Goal: Task Accomplishment & Management: Use online tool/utility

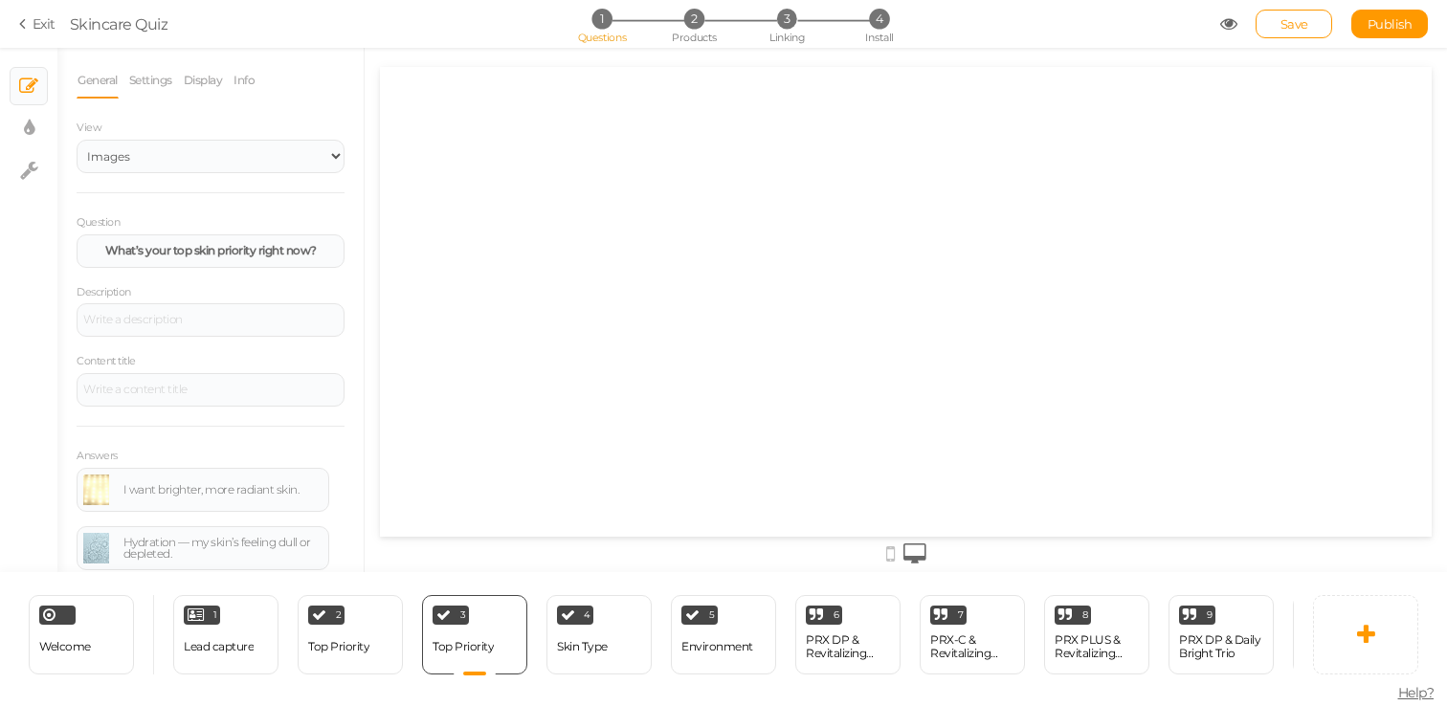
select select "2"
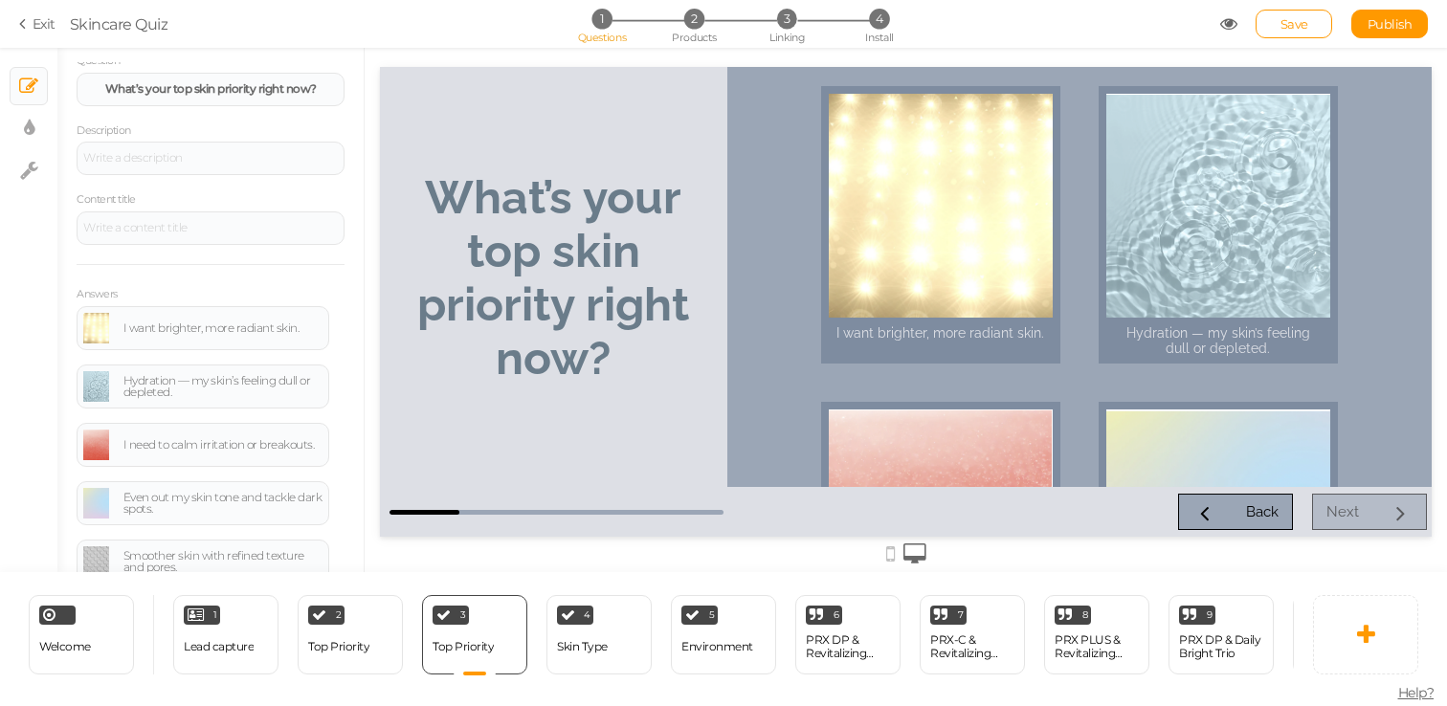
scroll to position [173, 0]
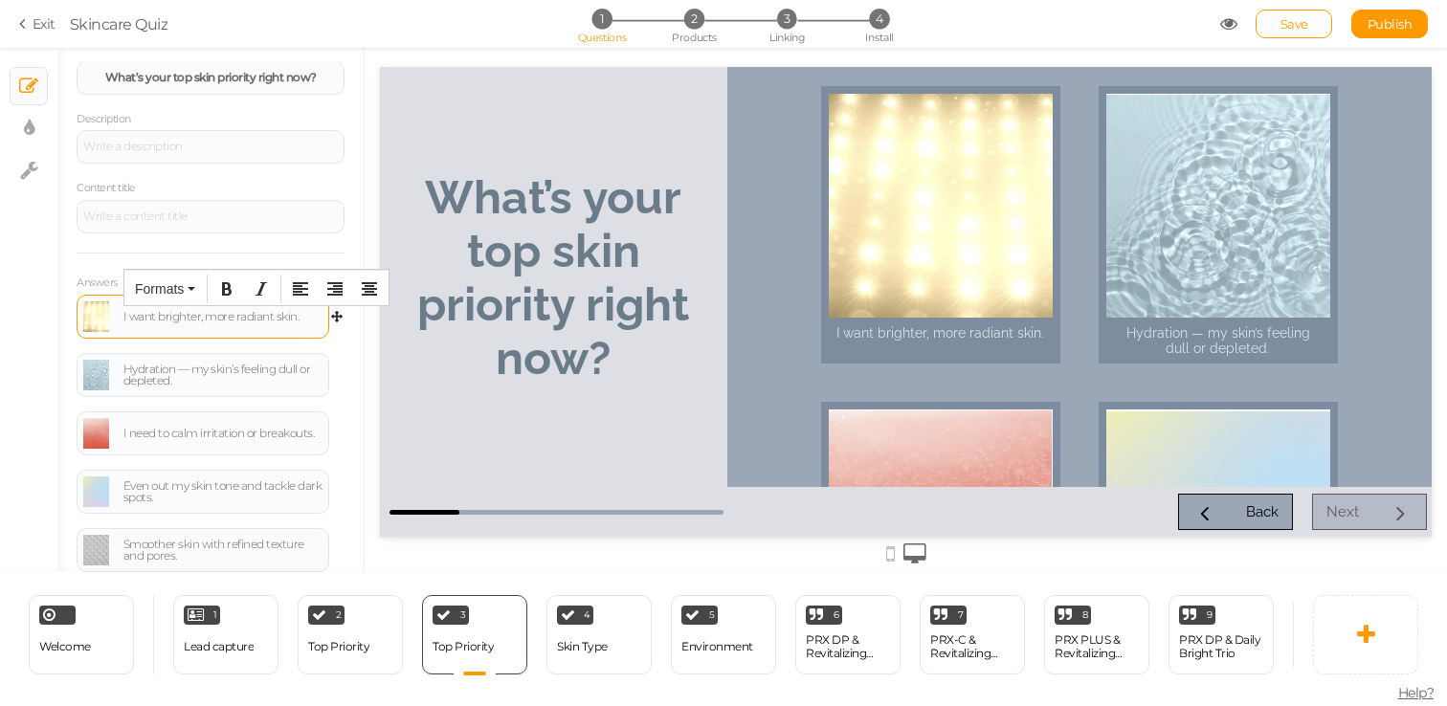
click at [183, 323] on div "I want brighter, more radiant skin." at bounding box center [202, 316] width 239 height 31
click at [175, 319] on div "I want brighter, more radiant skin." at bounding box center [222, 316] width 199 height 11
paste div
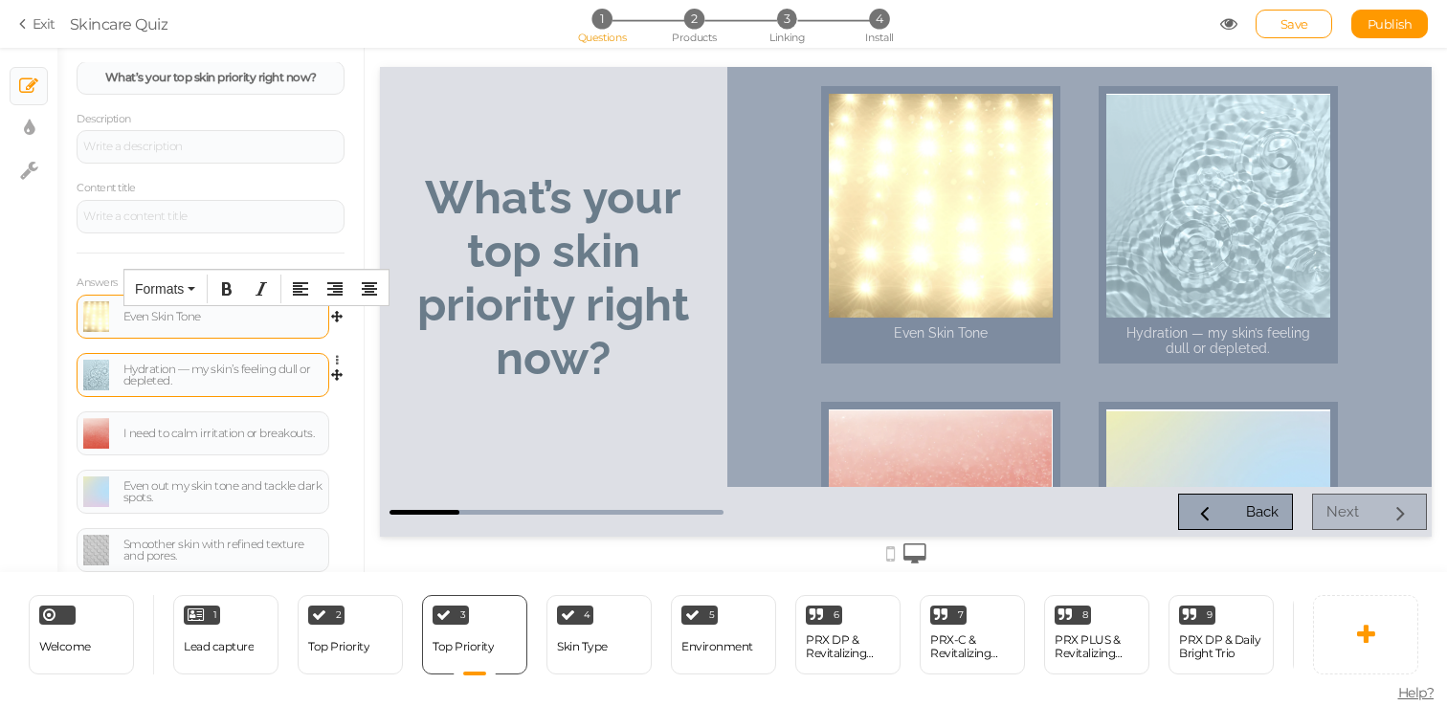
click at [214, 386] on div "Hydration — my skin’s feeling dull or depleted." at bounding box center [222, 375] width 199 height 23
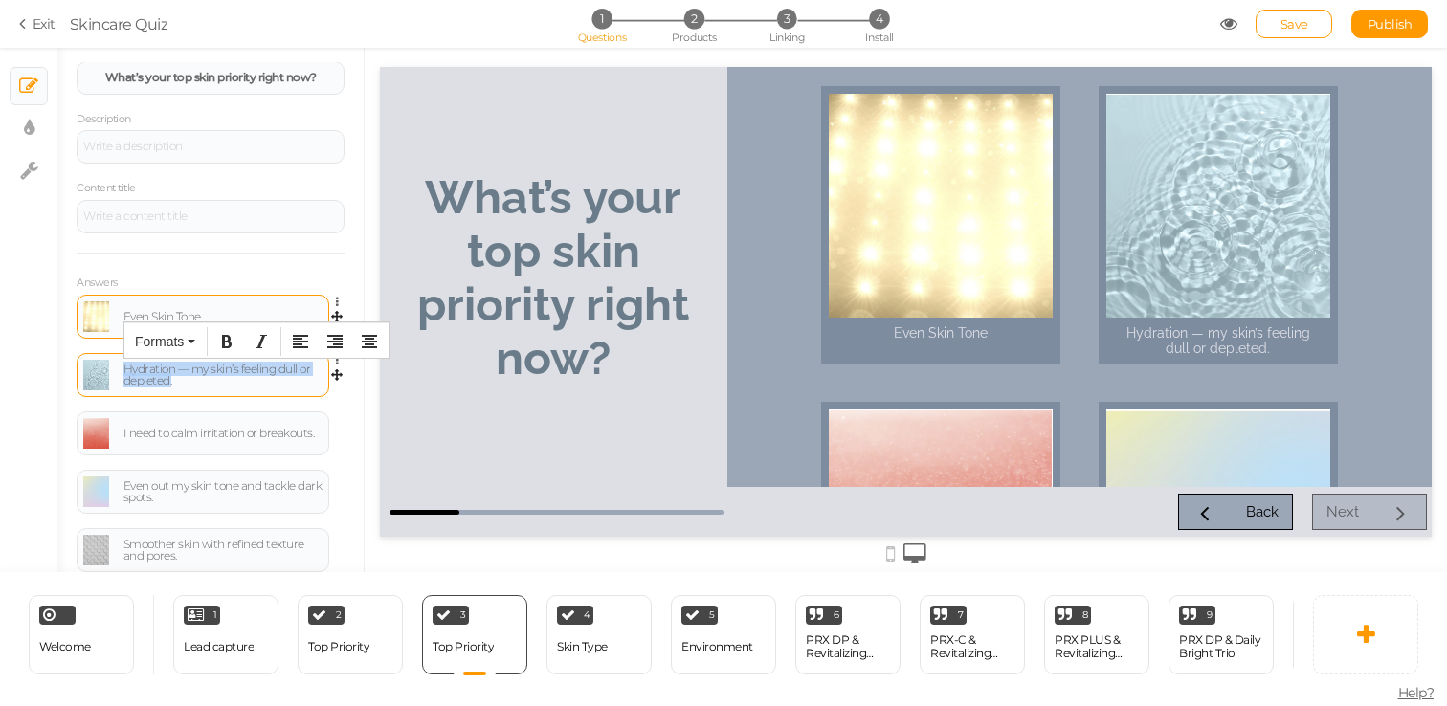
click at [214, 386] on div "Hydration — my skin’s feeling dull or depleted." at bounding box center [222, 375] width 199 height 23
paste div
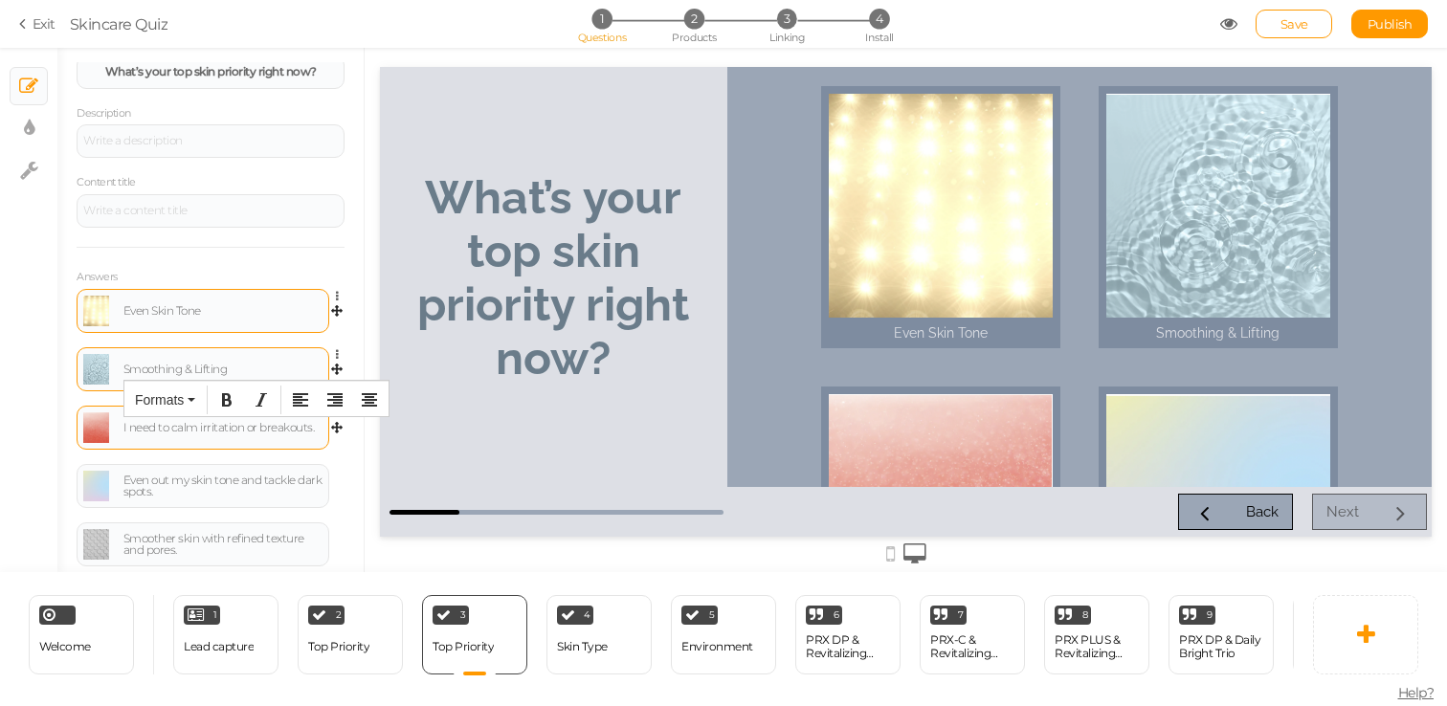
click at [200, 432] on div "I need to calm irritation or breakouts." at bounding box center [222, 427] width 199 height 11
paste div
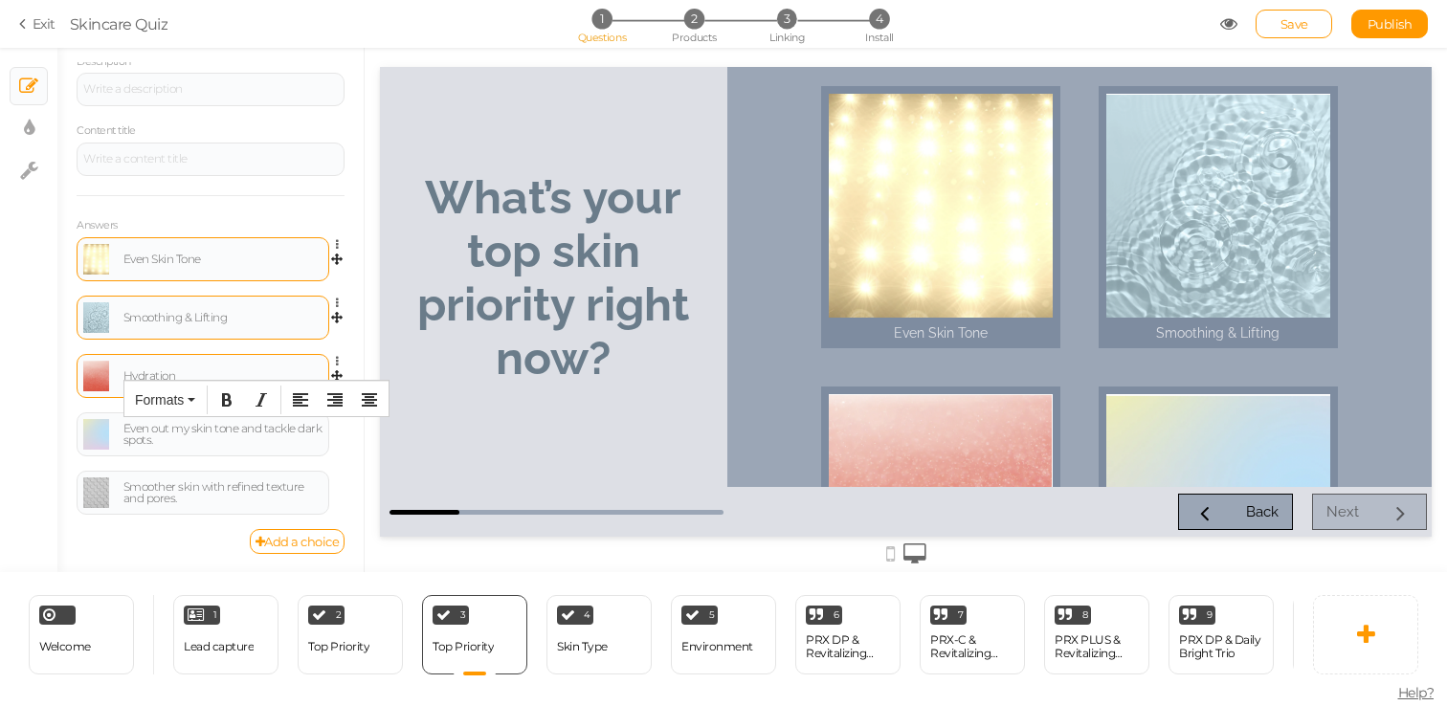
scroll to position [232, 0]
click at [164, 446] on div "Even out my skin tone and tackle dark spots." at bounding box center [202, 433] width 239 height 31
click at [162, 438] on div "Even out my skin tone and tackle dark spots." at bounding box center [222, 433] width 199 height 23
click at [162, 437] on div "Even out my skin tone and tackle dark spots." at bounding box center [222, 433] width 199 height 23
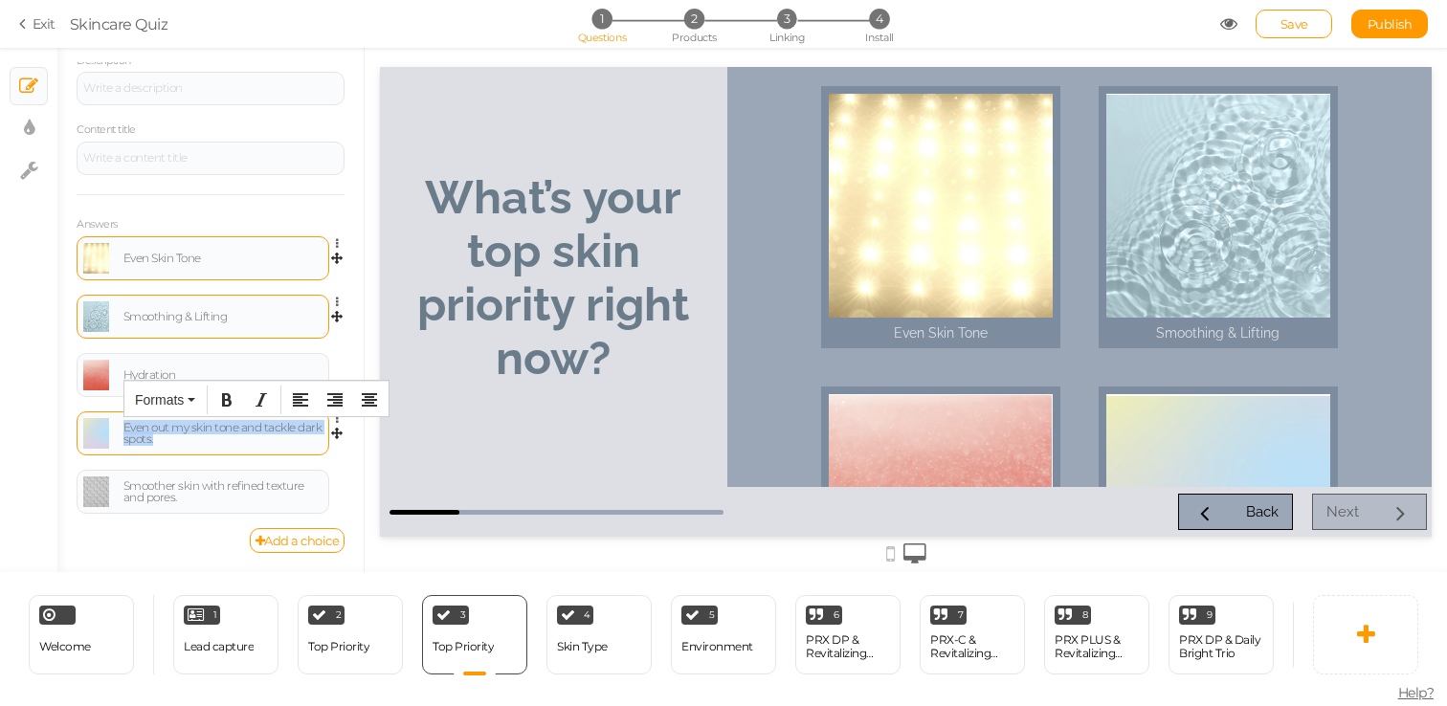
paste div
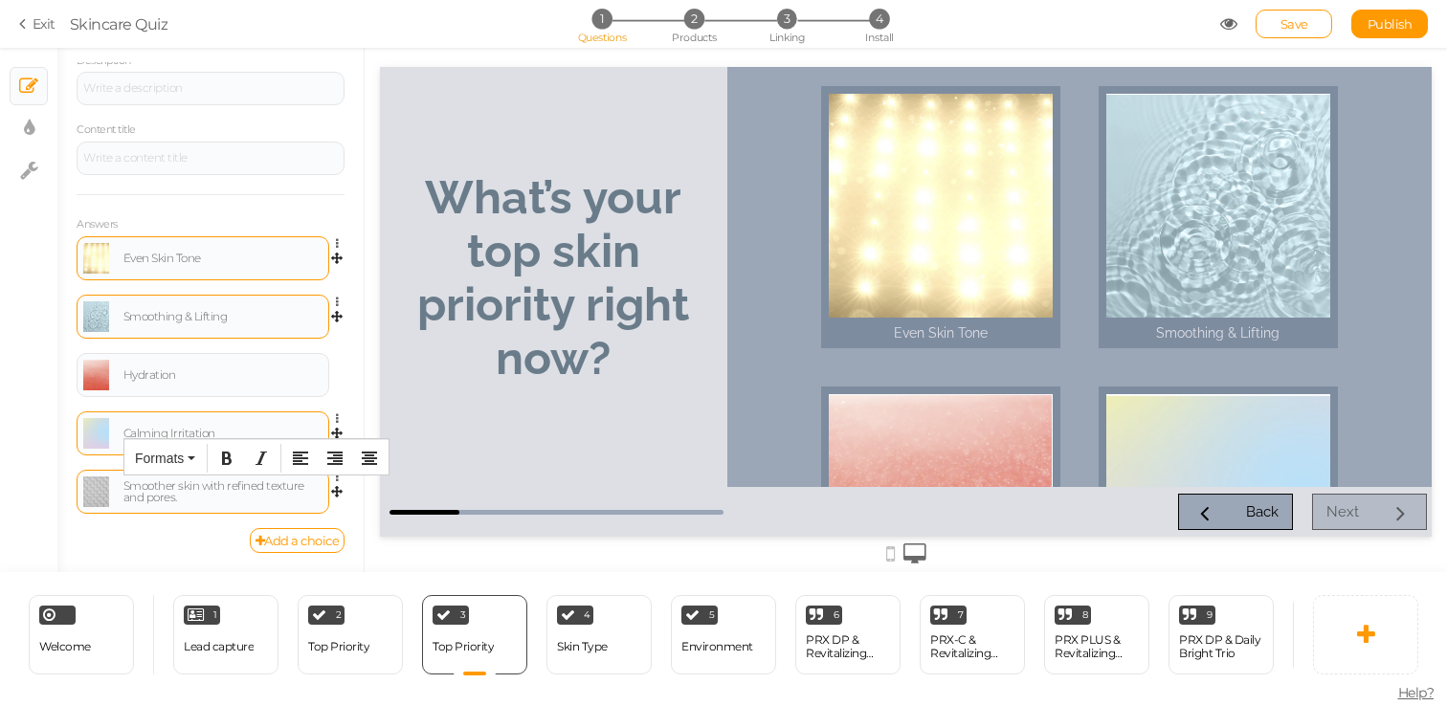
click at [202, 486] on div "Smoother skin with refined texture and pores." at bounding box center [222, 491] width 199 height 23
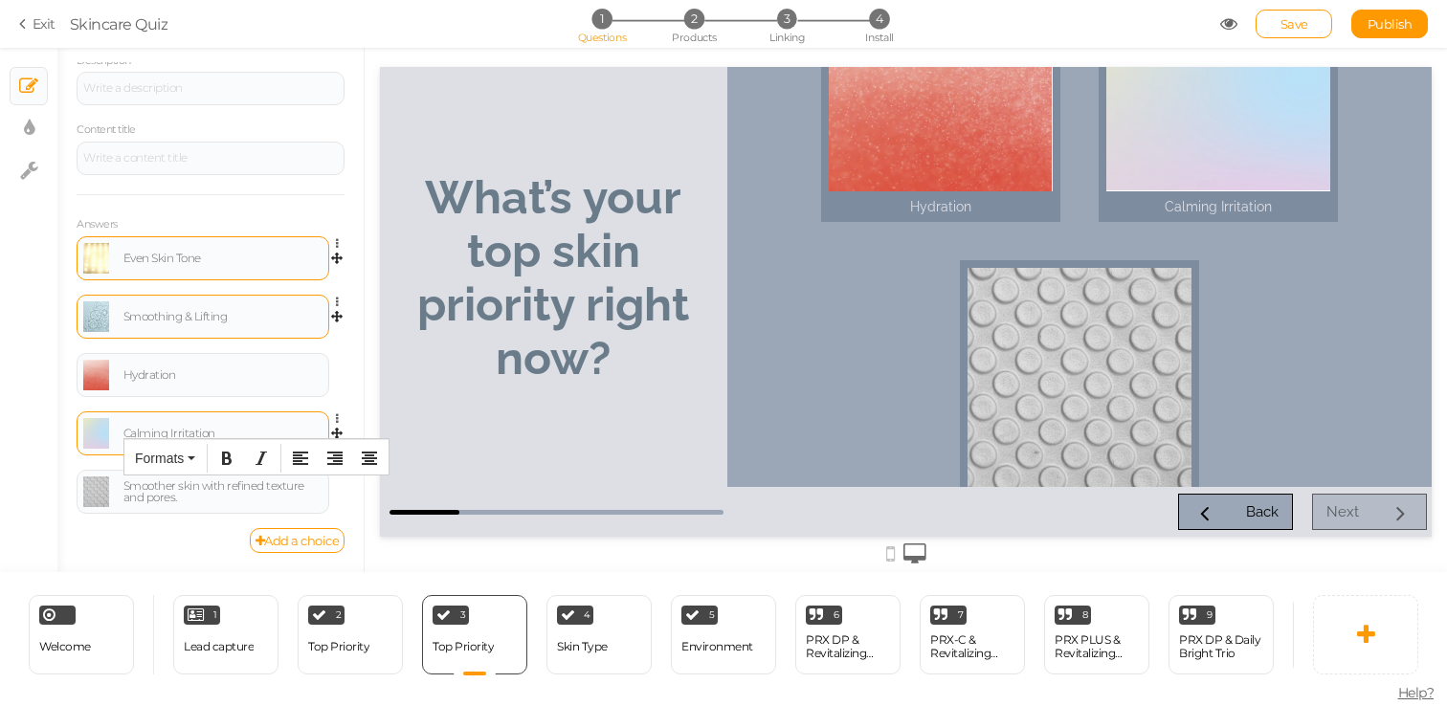
scroll to position [499, 0]
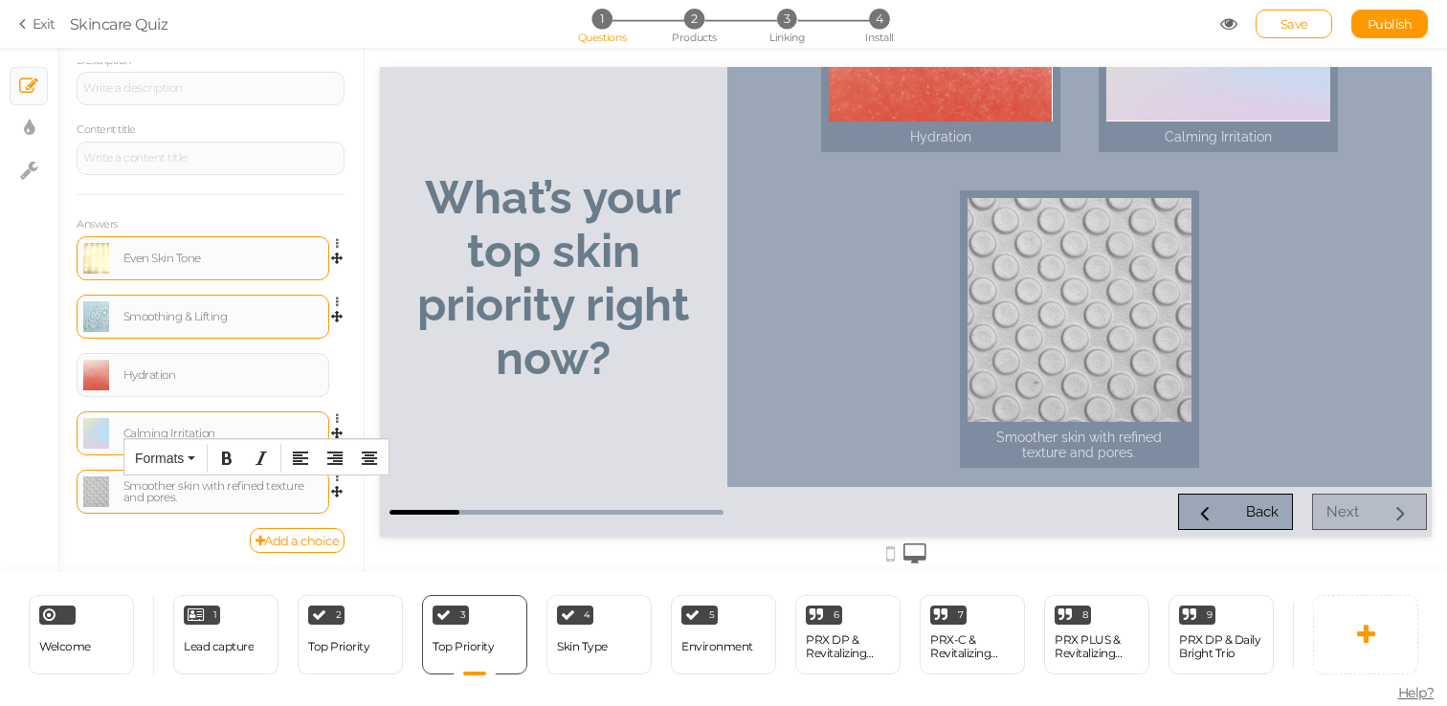
click at [199, 494] on div "Smoother skin with refined texture and pores." at bounding box center [222, 491] width 199 height 23
paste div
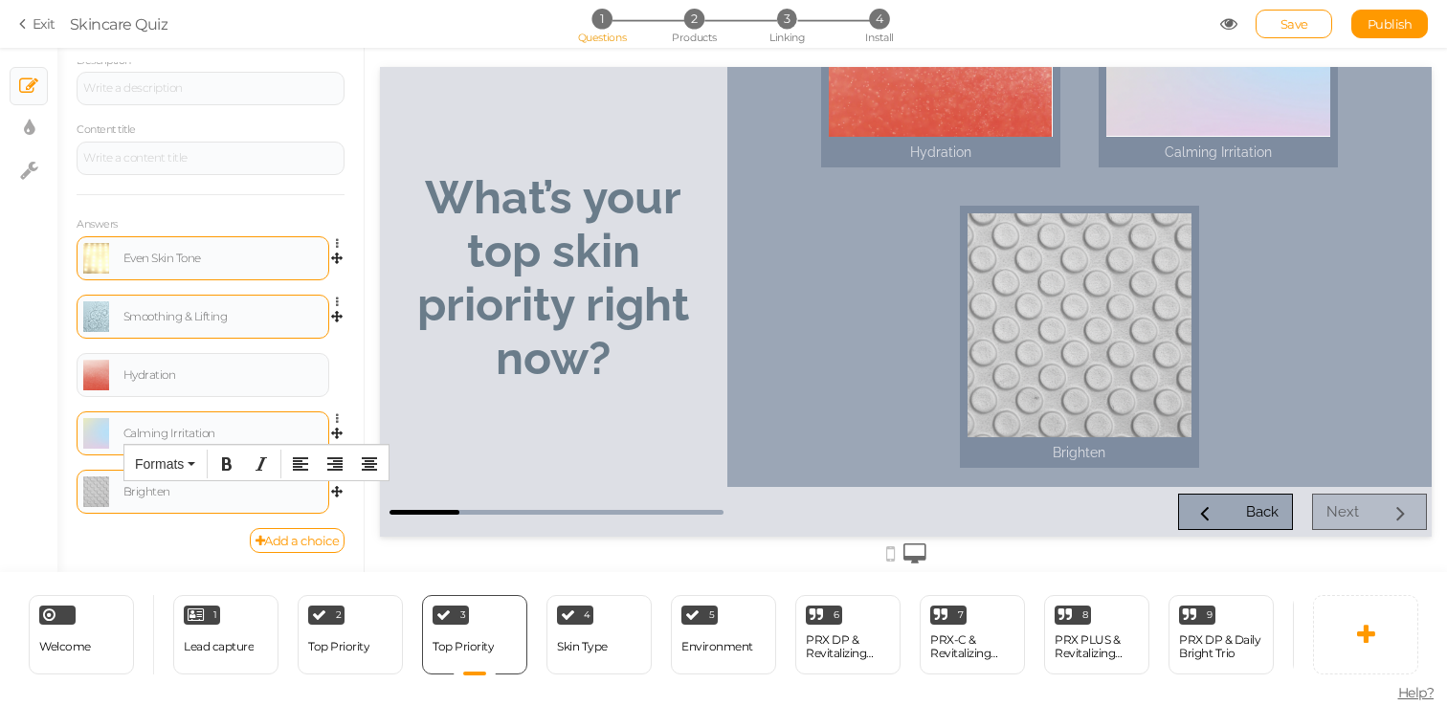
scroll to position [483, 0]
click at [368, 326] on div at bounding box center [906, 310] width 1082 height 524
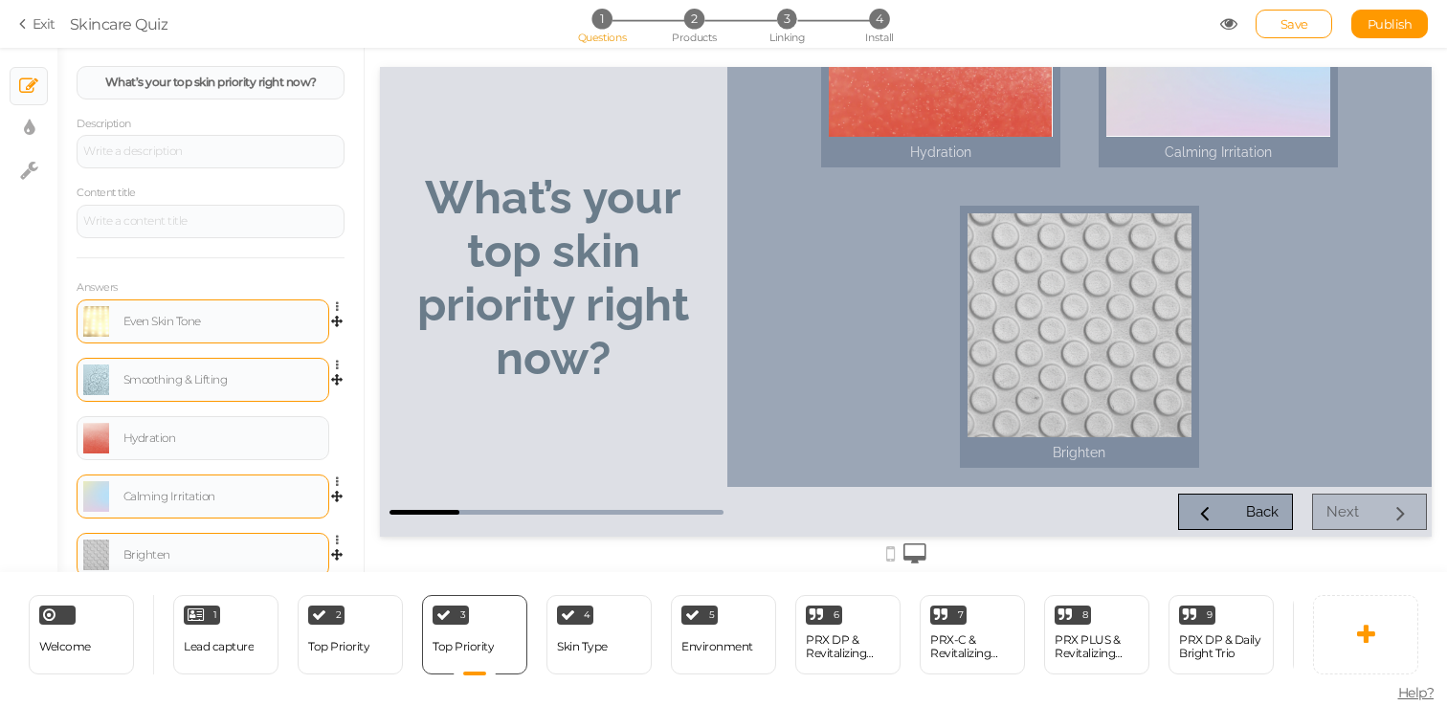
scroll to position [193, 0]
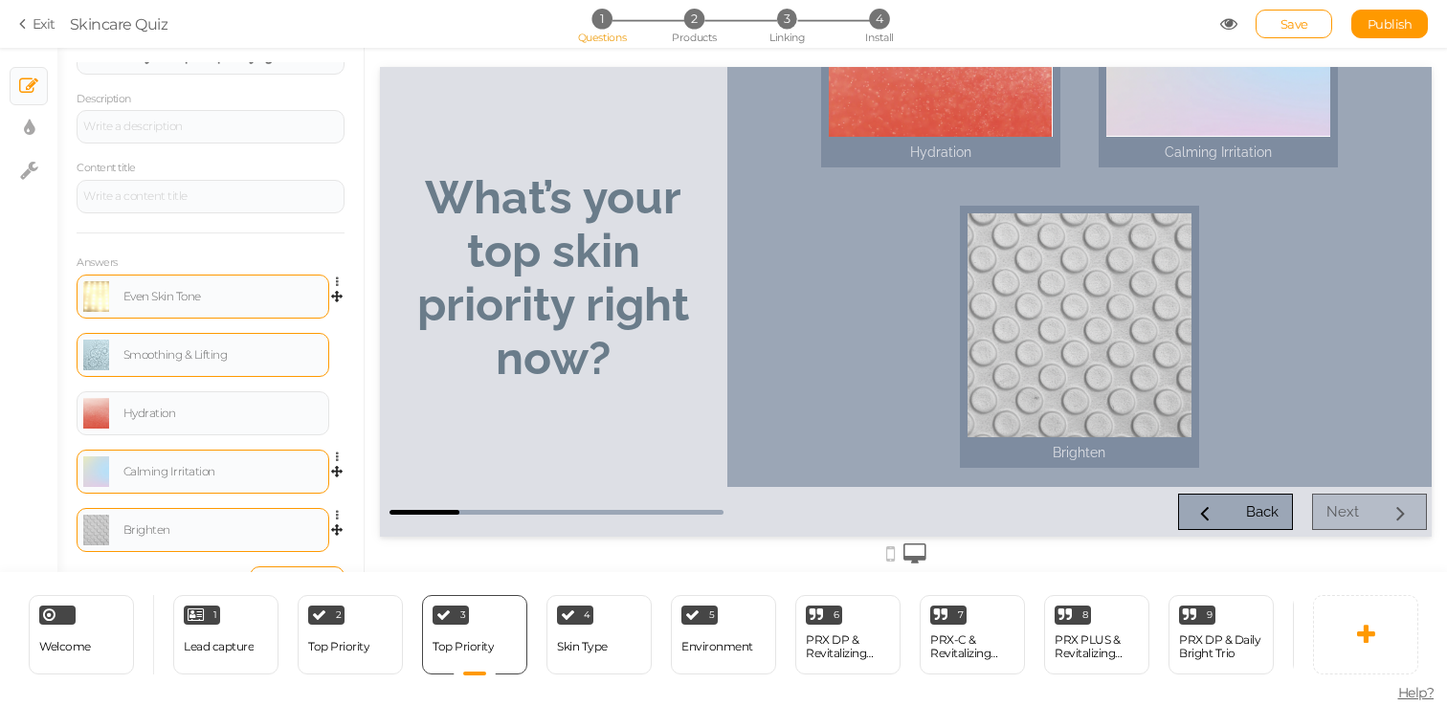
click at [93, 301] on link at bounding box center [96, 296] width 26 height 31
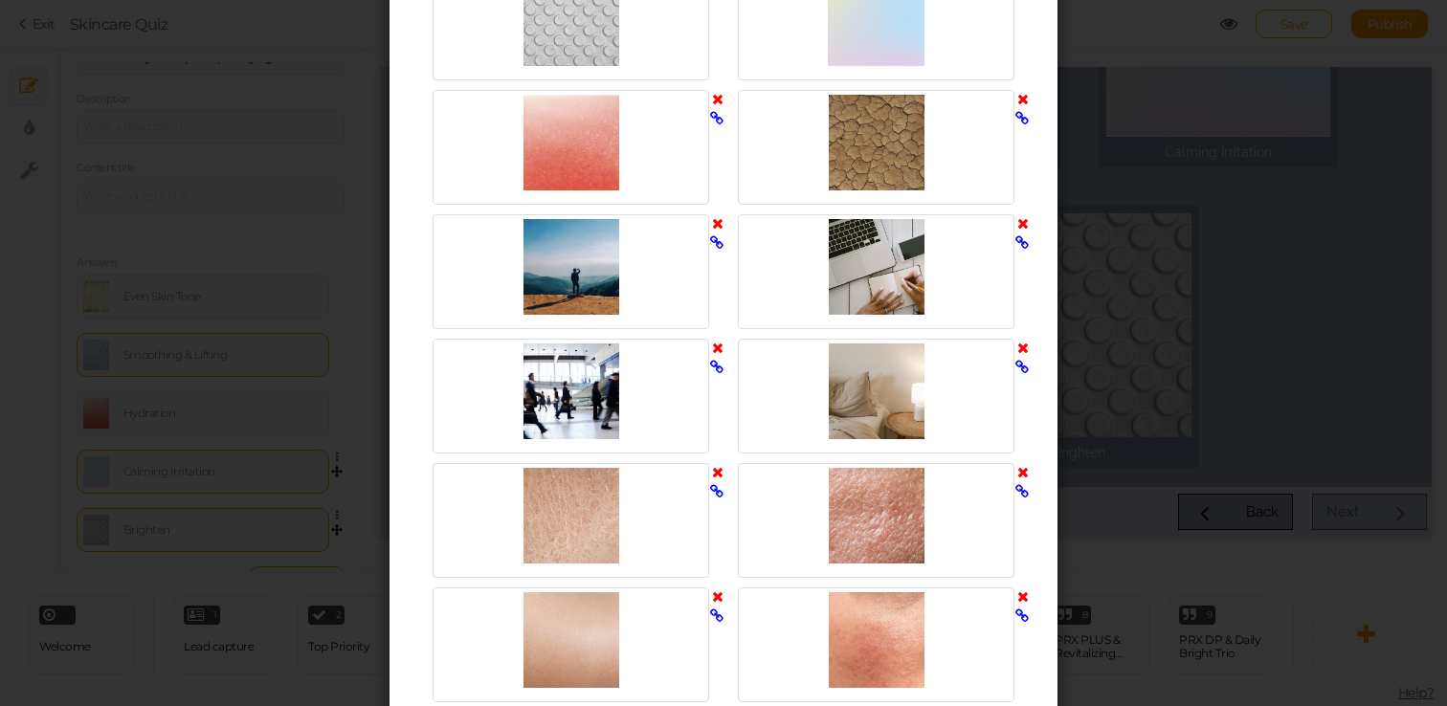
scroll to position [2814, 0]
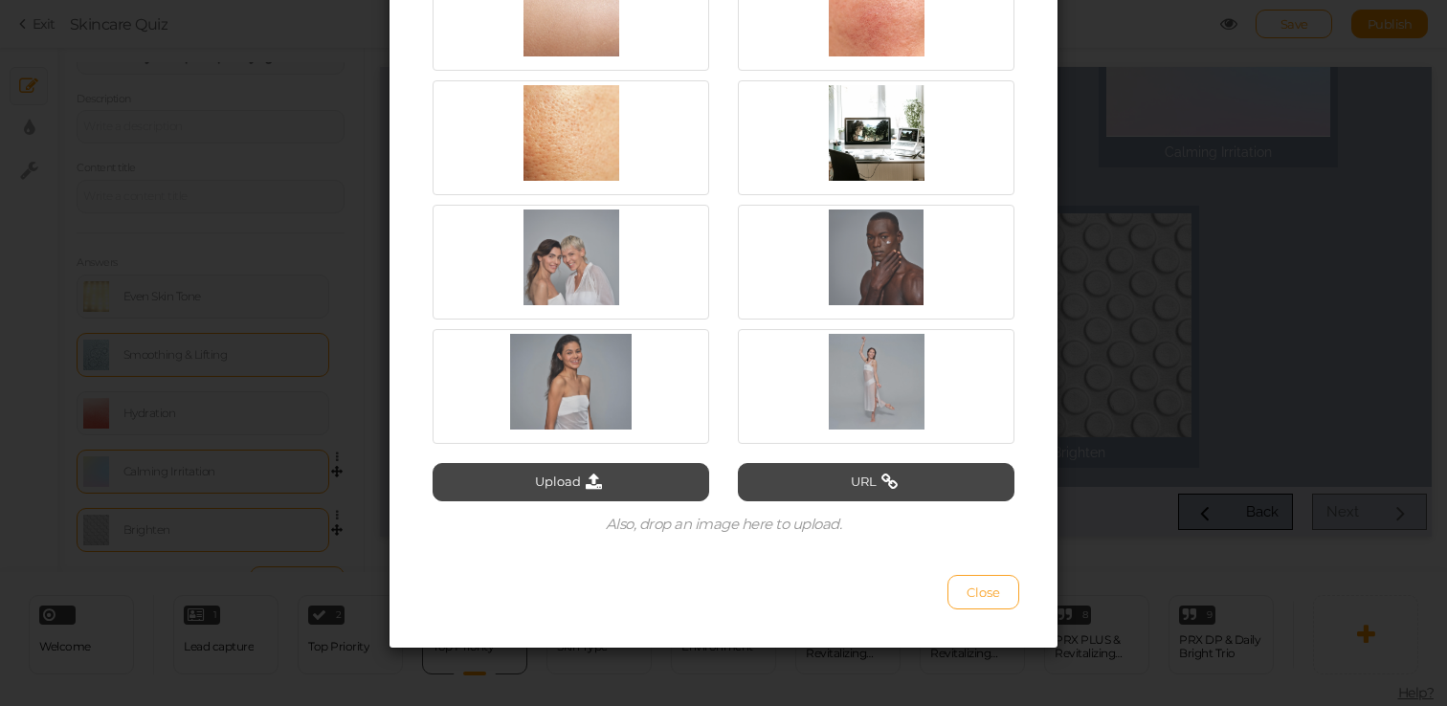
click at [980, 600] on button "Close" at bounding box center [983, 592] width 72 height 34
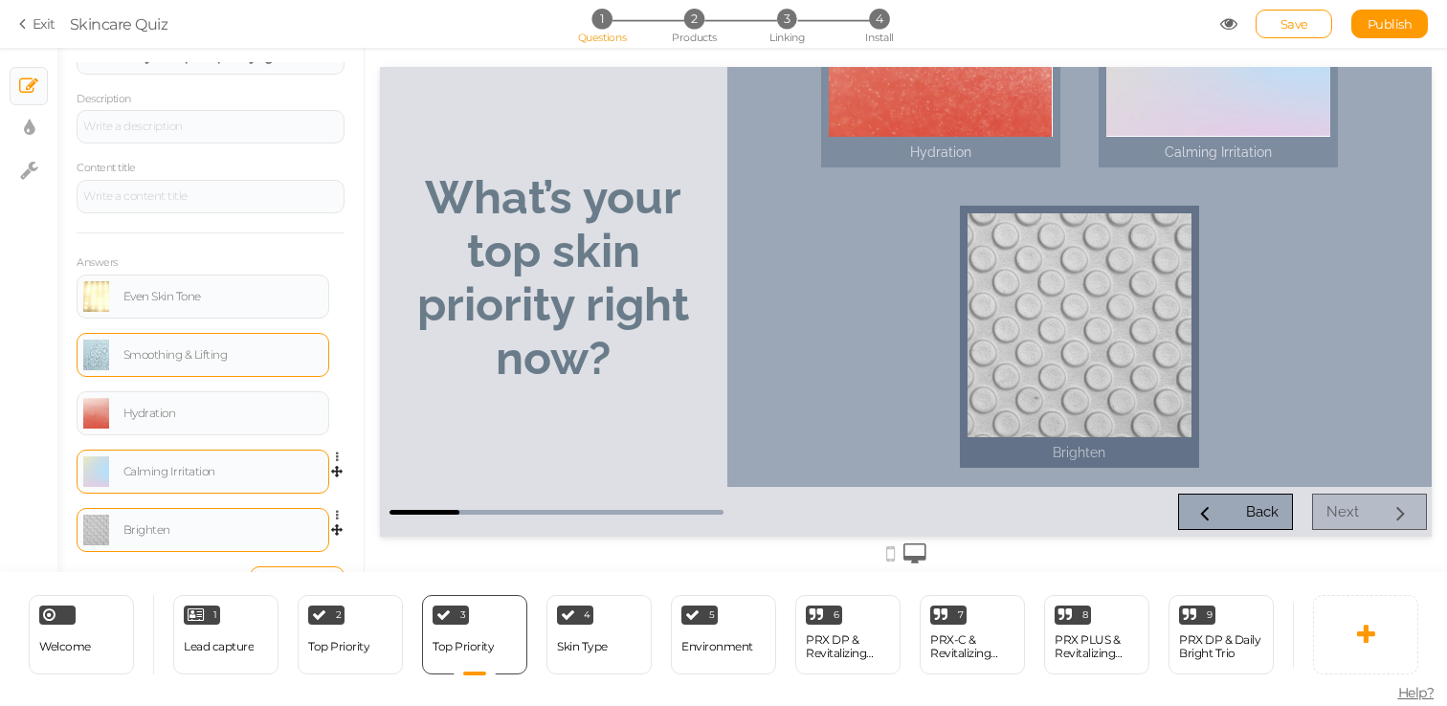
click at [1065, 363] on div at bounding box center [1080, 325] width 224 height 224
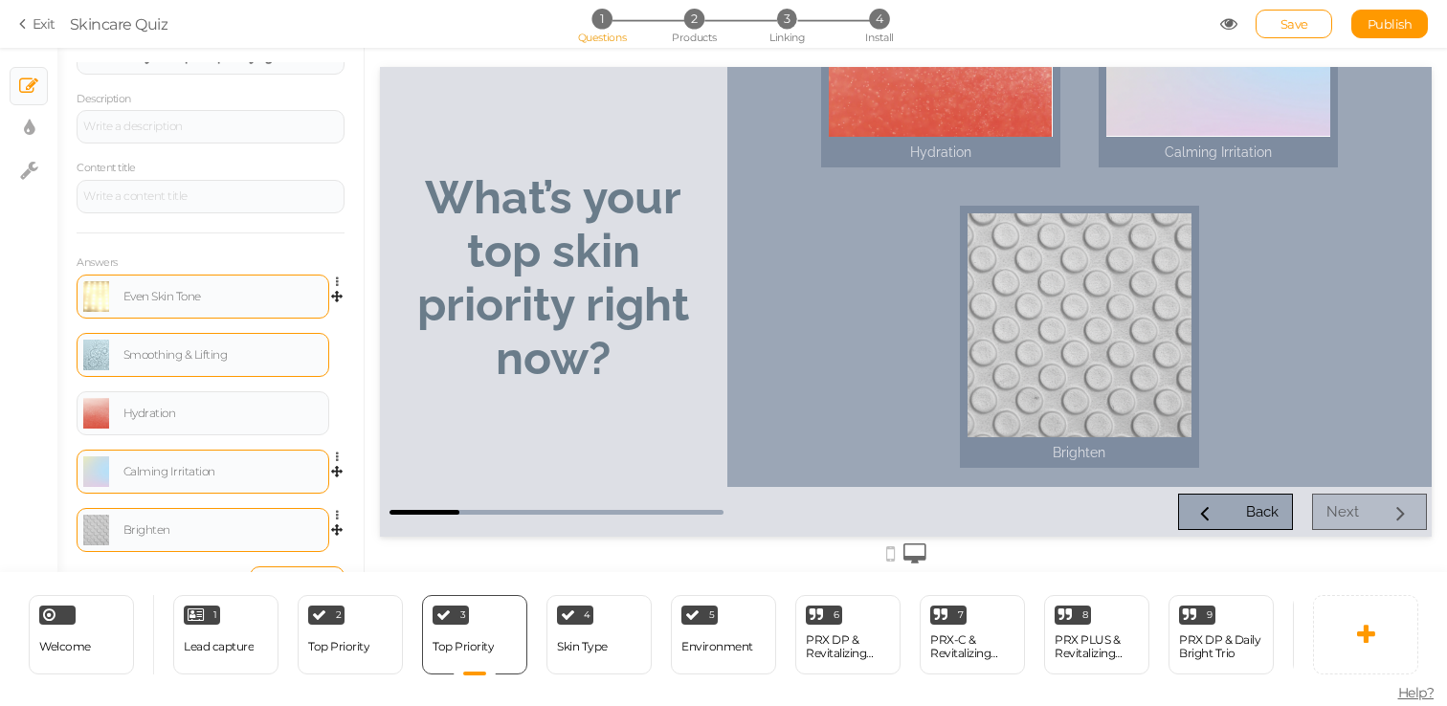
click at [91, 303] on link at bounding box center [96, 296] width 26 height 31
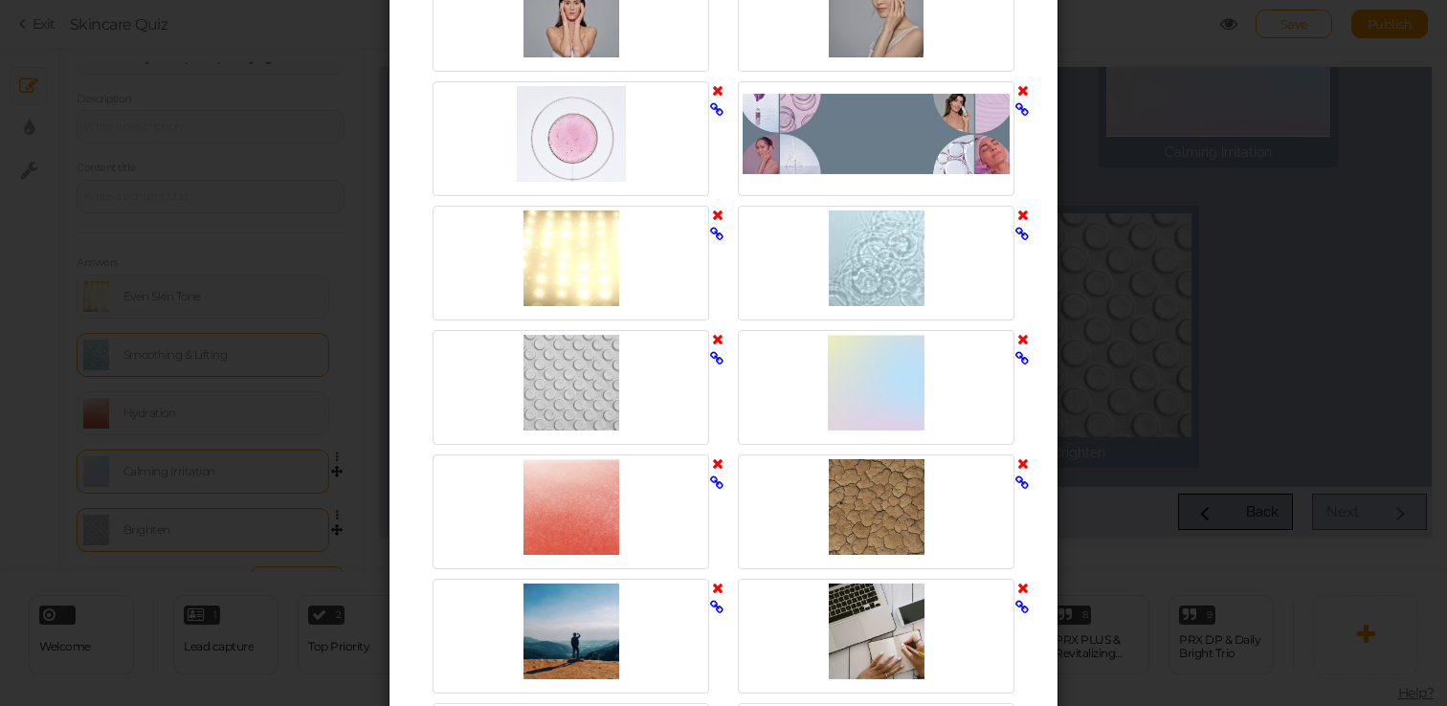
scroll to position [1796, 0]
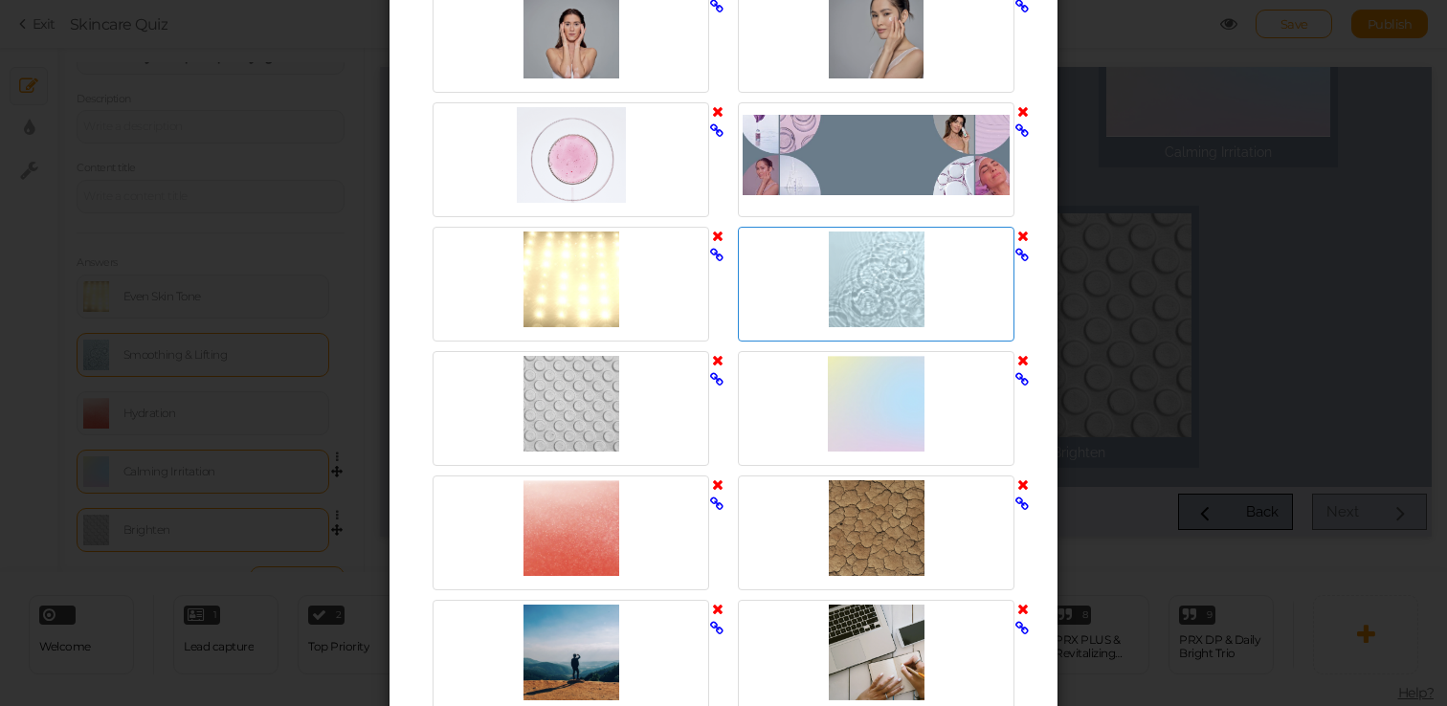
click at [843, 301] on div at bounding box center [876, 280] width 267 height 96
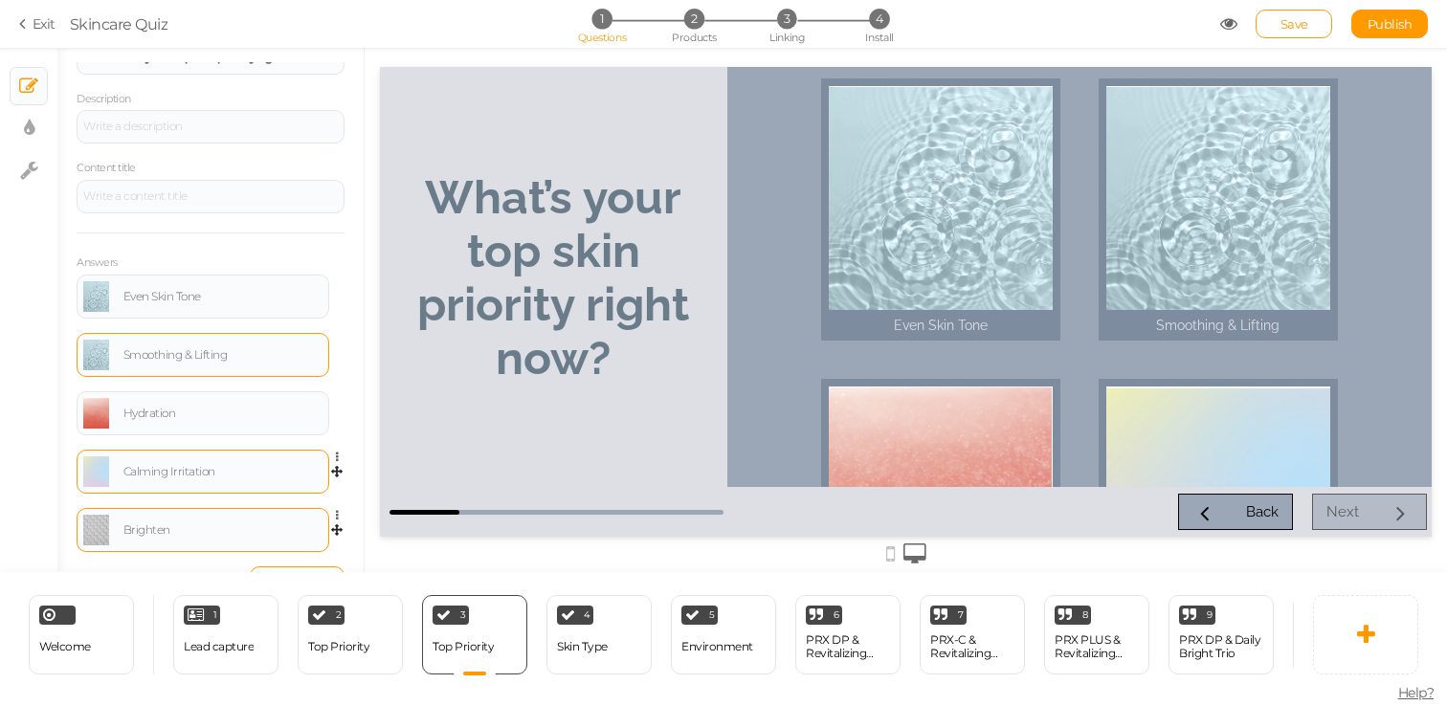
scroll to position [13, 0]
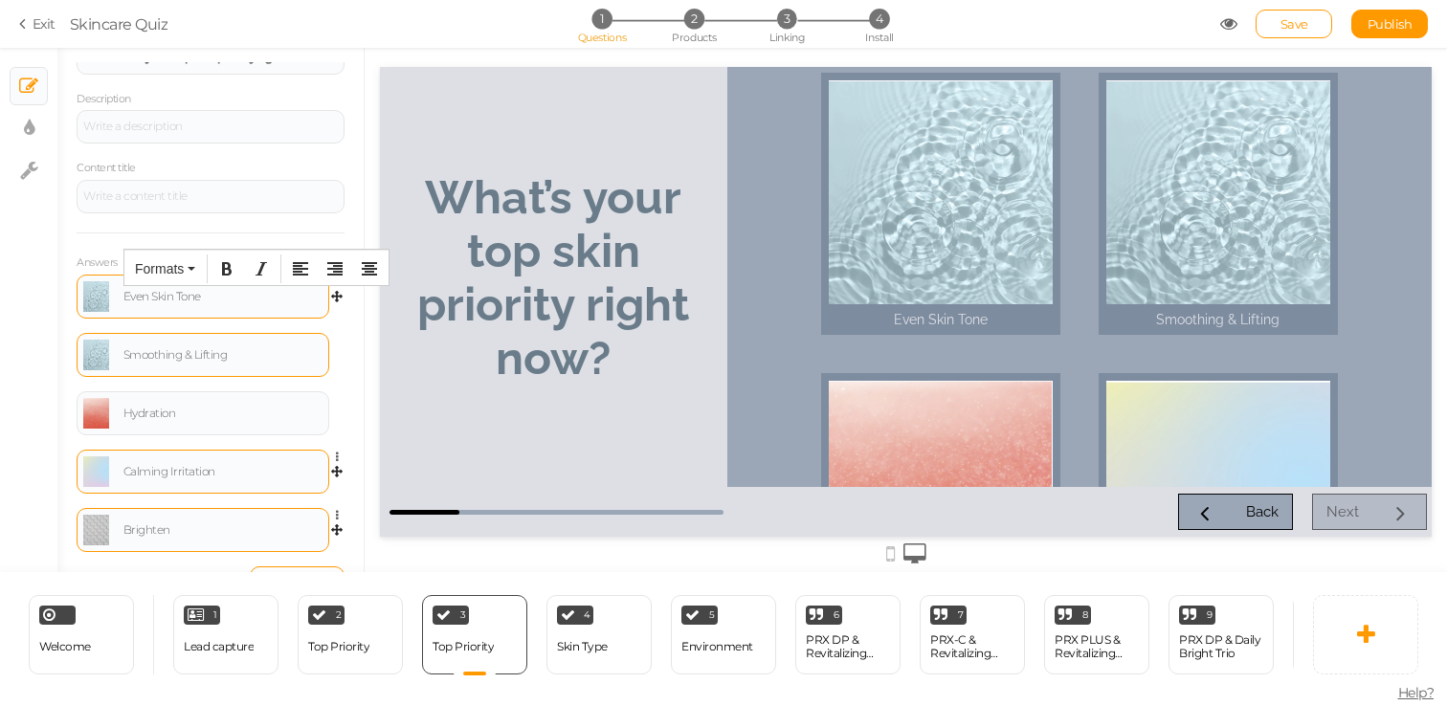
click at [229, 302] on div "Even Skin Tone" at bounding box center [202, 296] width 239 height 31
click at [192, 305] on div "Even Skin Tone" at bounding box center [202, 296] width 239 height 31
click at [192, 302] on div "Even Skin Tone" at bounding box center [222, 296] width 199 height 11
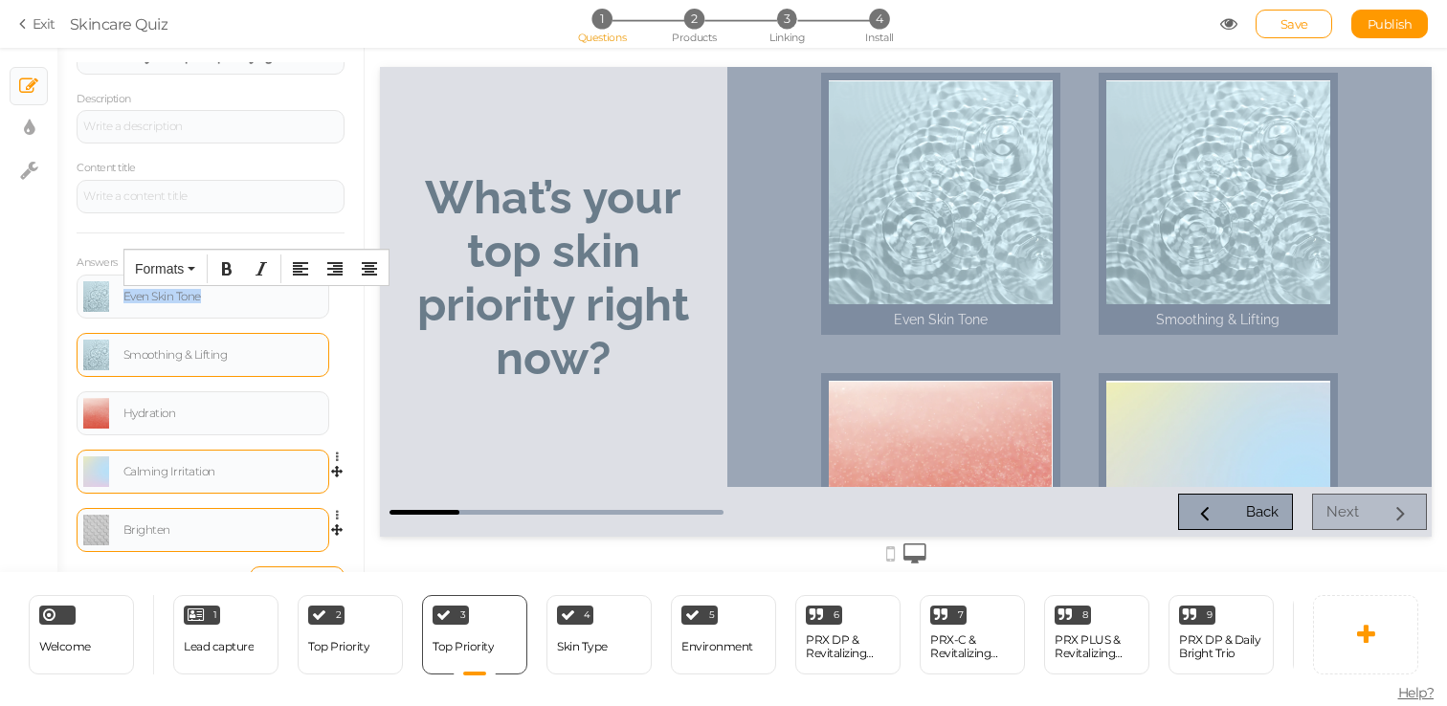
click at [192, 302] on div "Even Skin Tone" at bounding box center [222, 296] width 199 height 11
click at [365, 189] on div at bounding box center [906, 310] width 1082 height 524
click at [186, 303] on div at bounding box center [202, 296] width 239 height 31
click at [366, 220] on div at bounding box center [906, 310] width 1082 height 524
click at [340, 279] on icon at bounding box center [342, 282] width 12 height 11
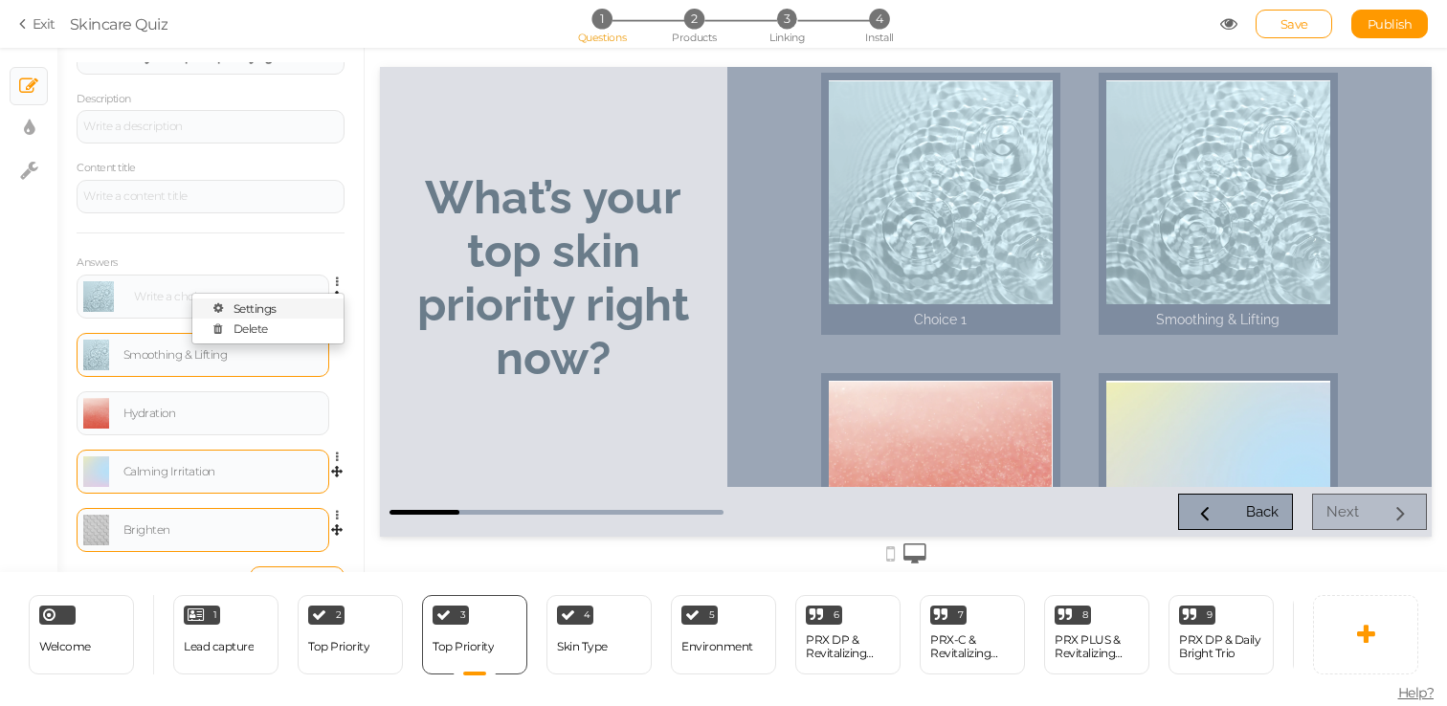
click at [300, 309] on link "Settings" at bounding box center [267, 309] width 151 height 20
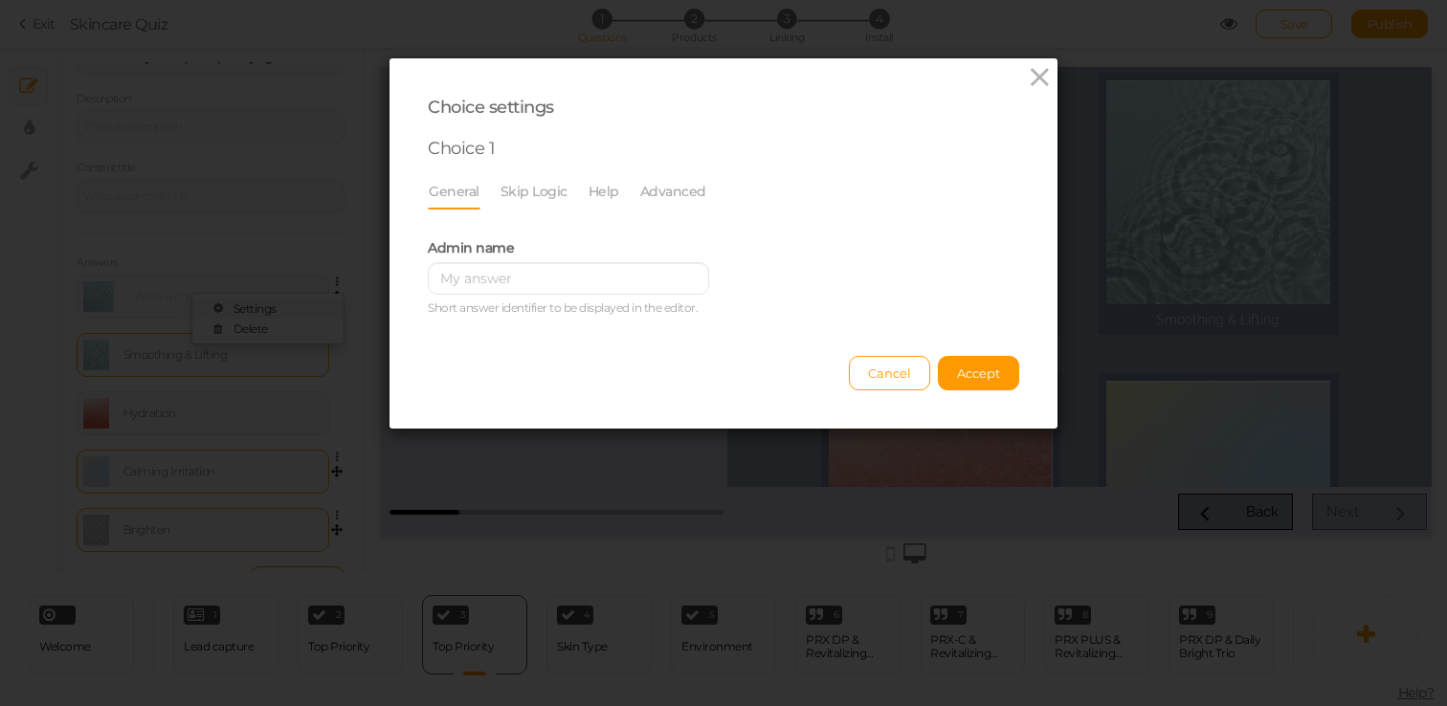
scroll to position [0, 0]
click at [493, 200] on li "General" at bounding box center [464, 191] width 72 height 36
click at [525, 189] on link "Skip Logic" at bounding box center [534, 191] width 69 height 36
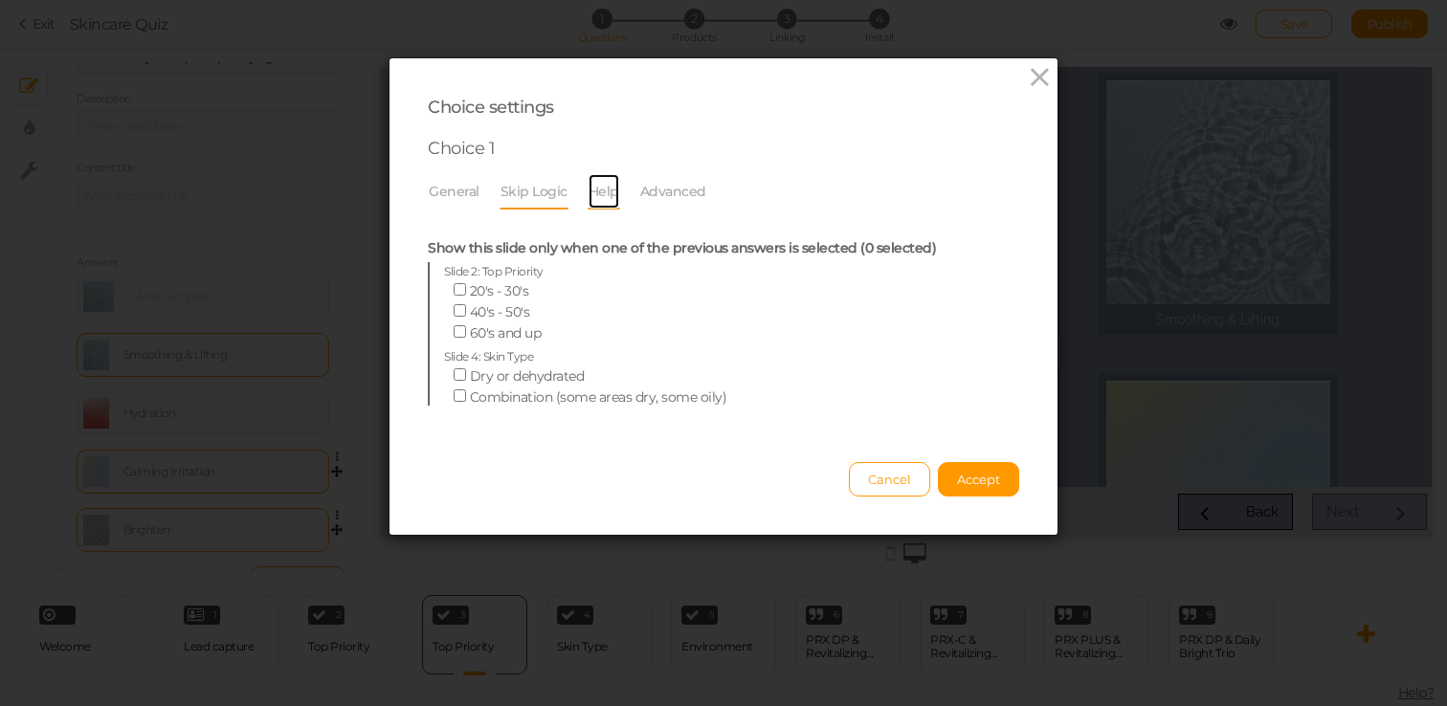
click at [588, 189] on link "Help" at bounding box center [604, 191] width 33 height 36
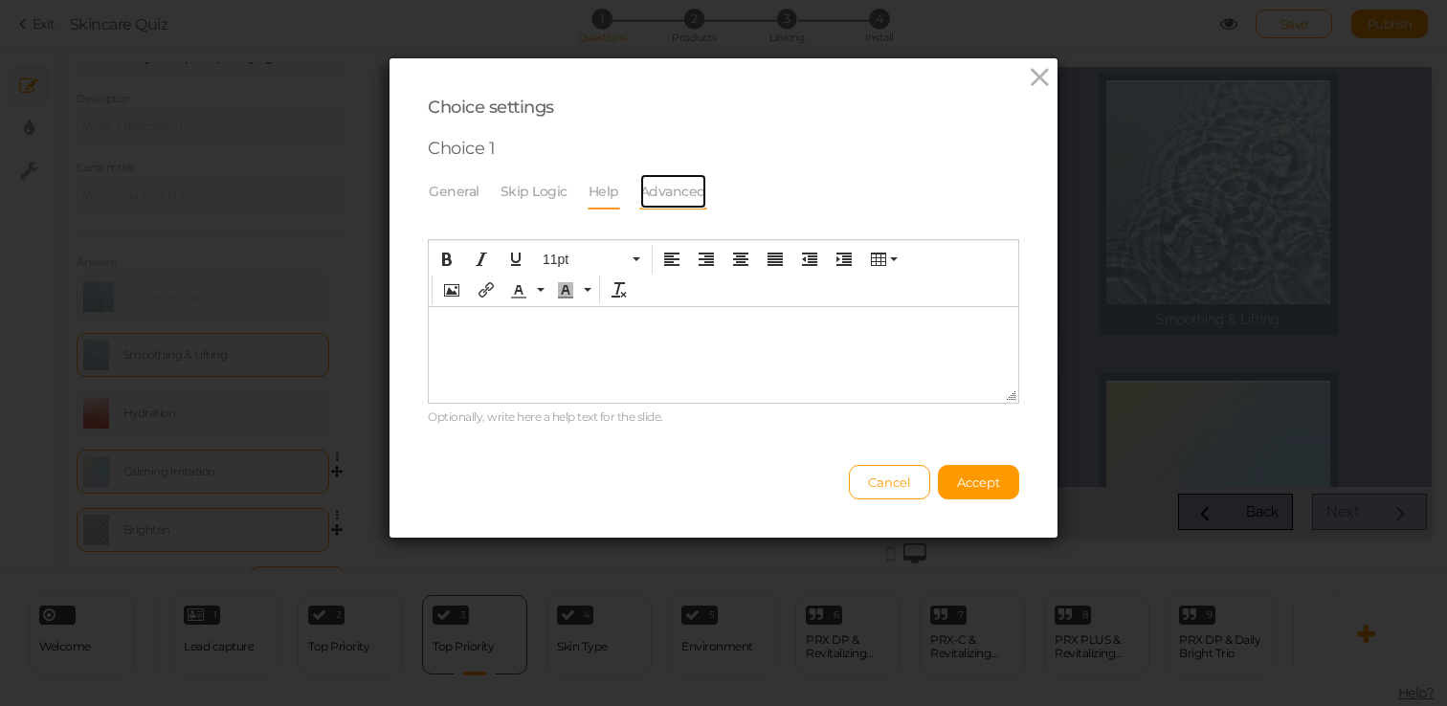
click at [656, 196] on link "Advanced" at bounding box center [673, 191] width 68 height 36
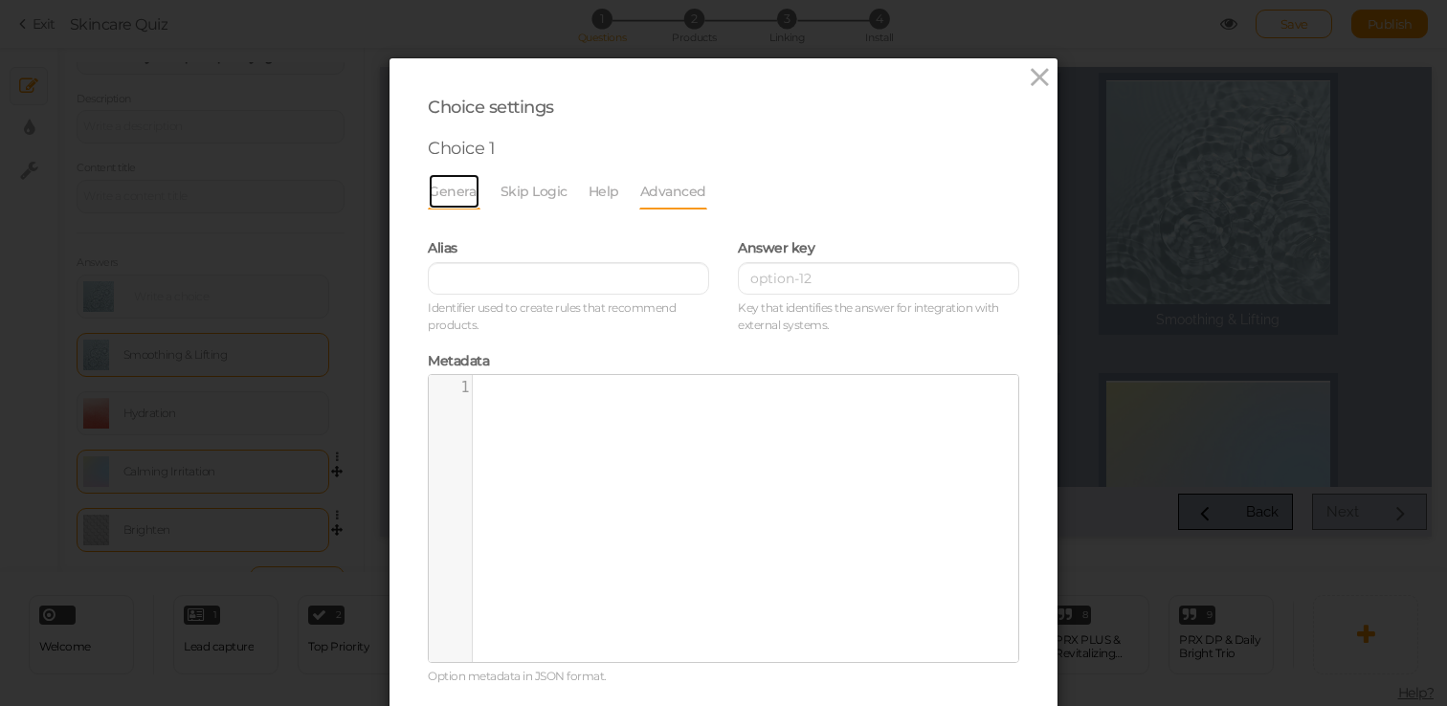
click at [451, 193] on link "General" at bounding box center [454, 191] width 53 height 36
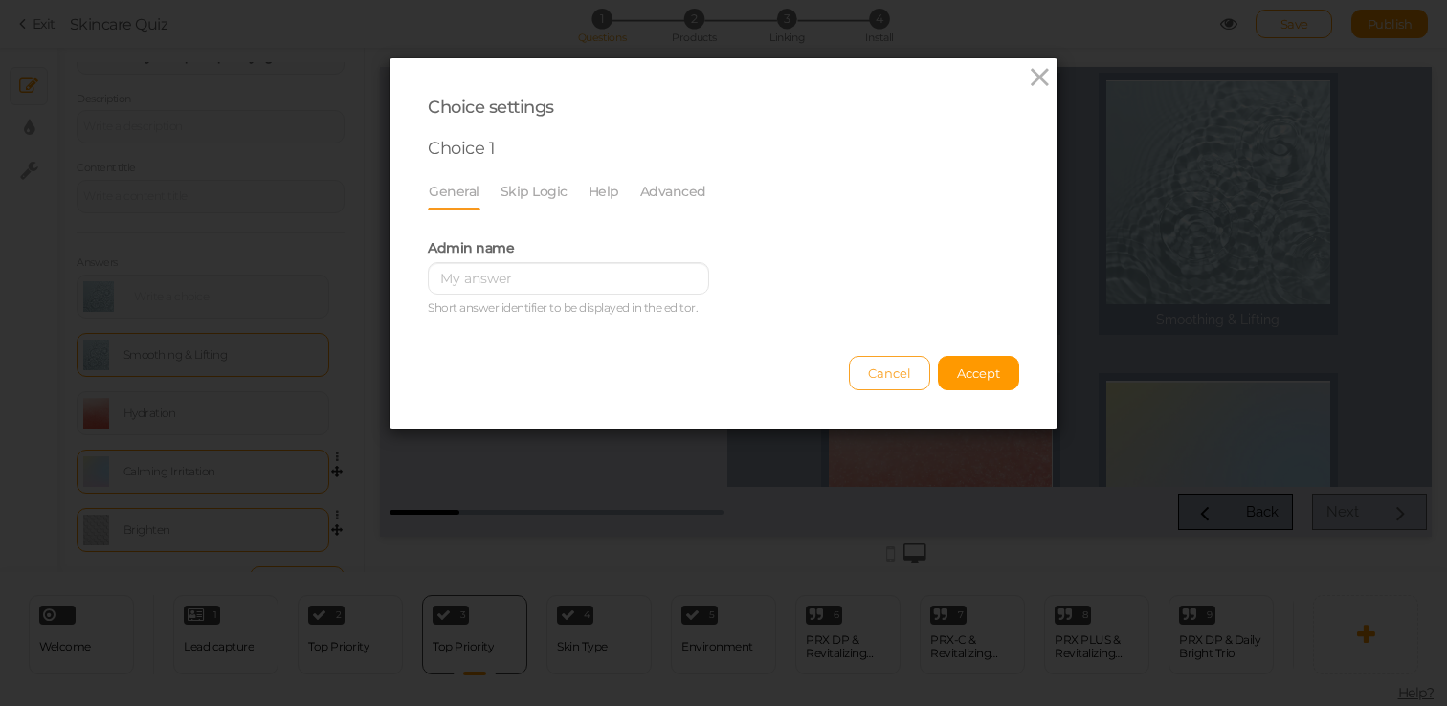
click at [871, 377] on span "Cancel" at bounding box center [889, 373] width 43 height 15
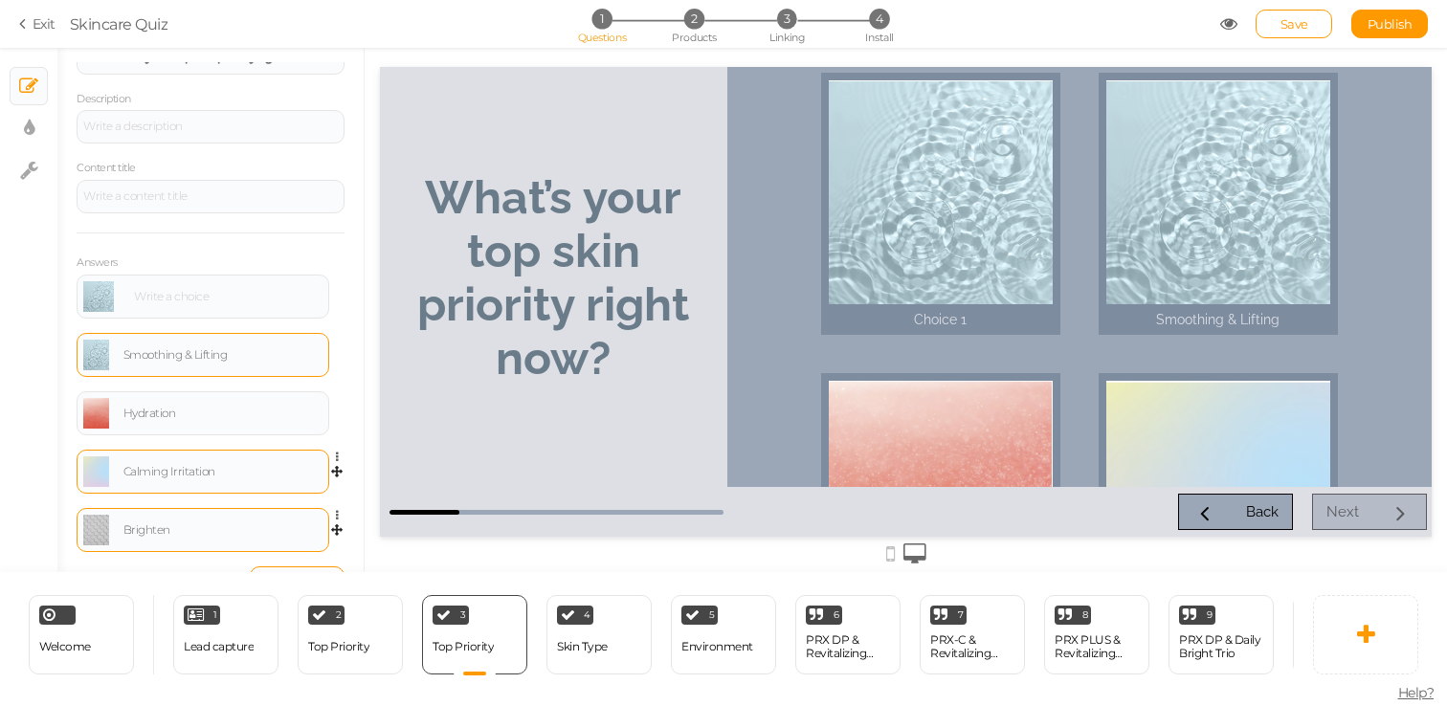
click at [264, 293] on div at bounding box center [225, 296] width 194 height 11
